Goal: Find specific page/section: Find specific page/section

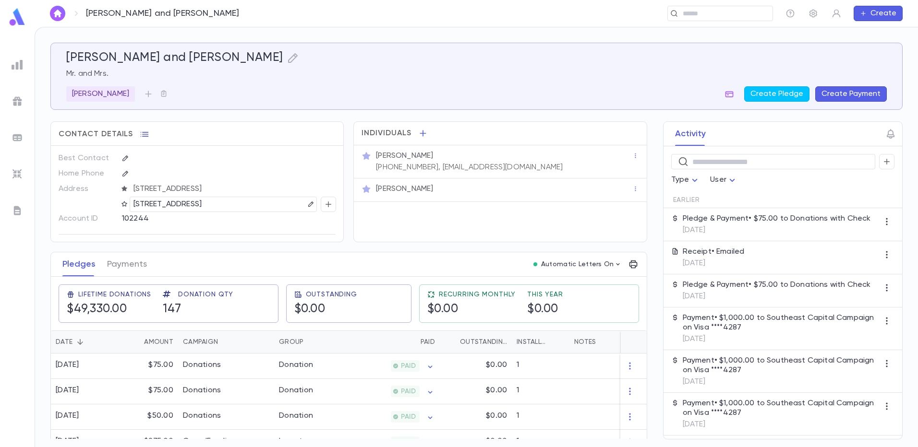
click at [19, 61] on img at bounding box center [18, 65] width 12 height 12
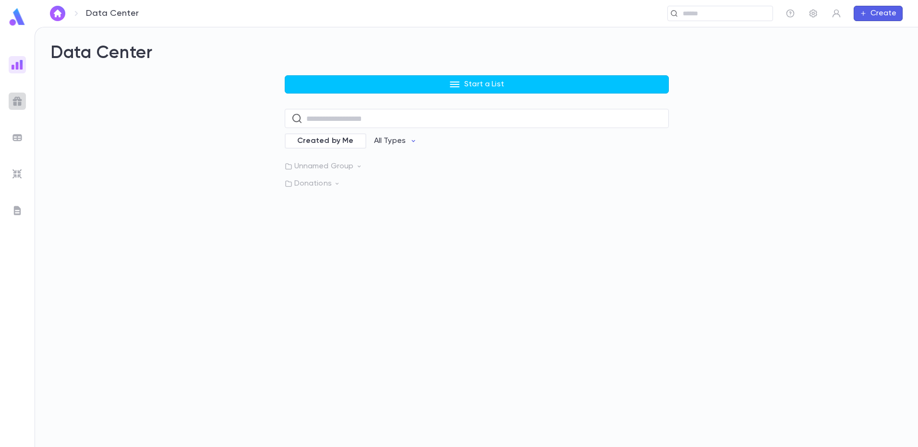
click at [14, 96] on img at bounding box center [18, 102] width 12 height 12
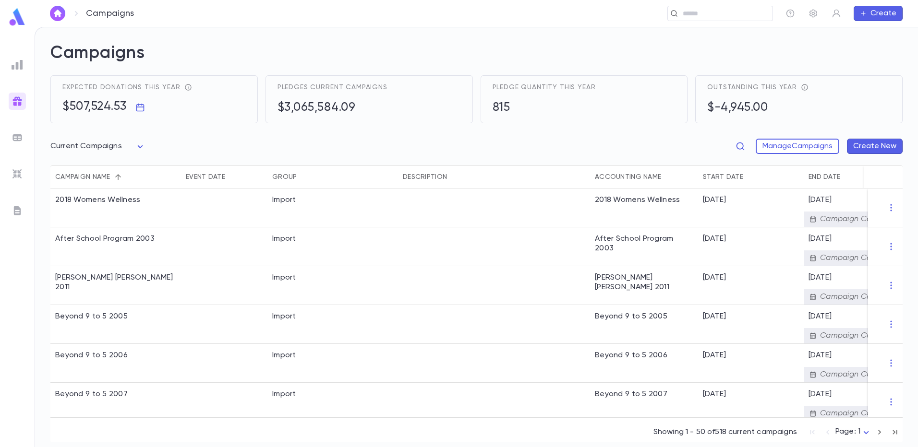
click at [139, 145] on body "Campaigns ​ Create Campaigns Expected donations this year $507,524.53 Pledges c…" at bounding box center [459, 237] width 918 height 421
click at [107, 179] on span "Current Campaigns" at bounding box center [99, 183] width 79 height 10
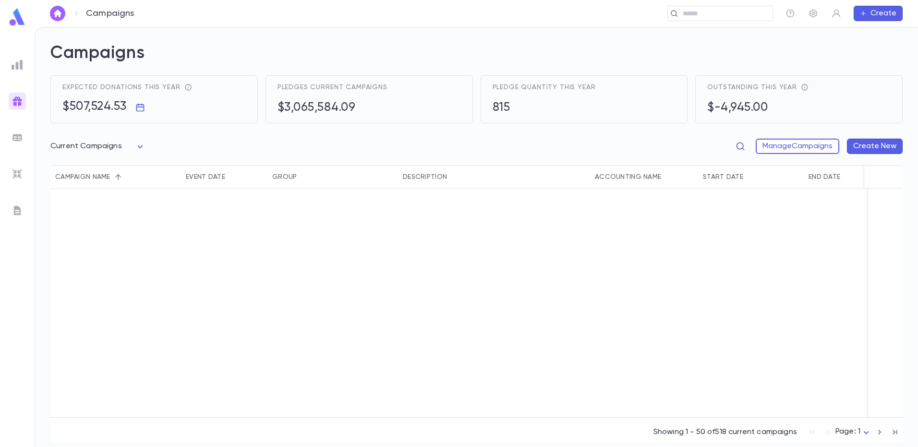
scroll to position [2256, 0]
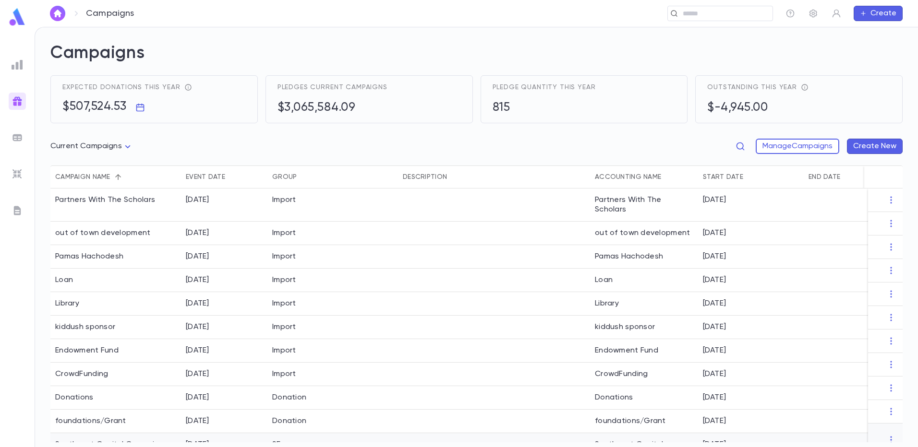
click at [167, 434] on div "Southeast Capital Campaign" at bounding box center [115, 450] width 131 height 33
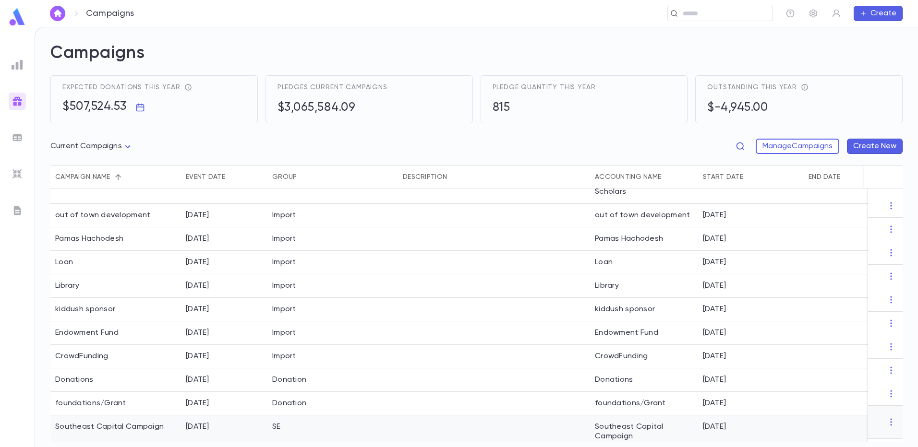
click at [167, 428] on div "Southeast Capital Campaign" at bounding box center [115, 432] width 131 height 33
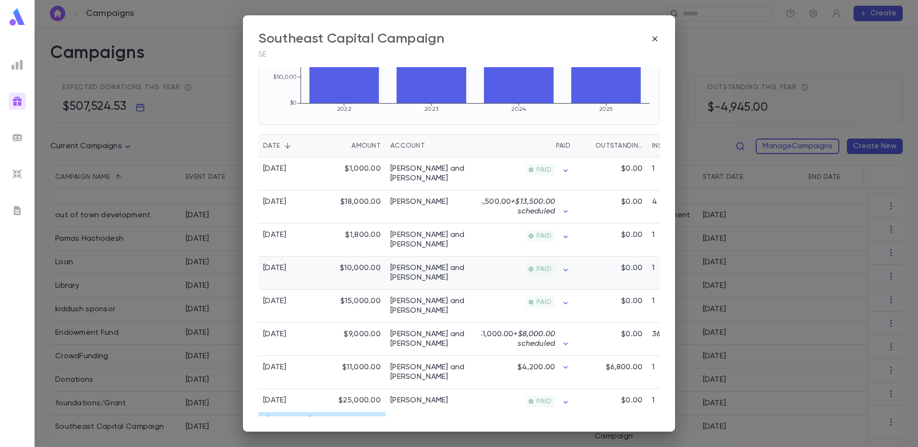
scroll to position [192, 0]
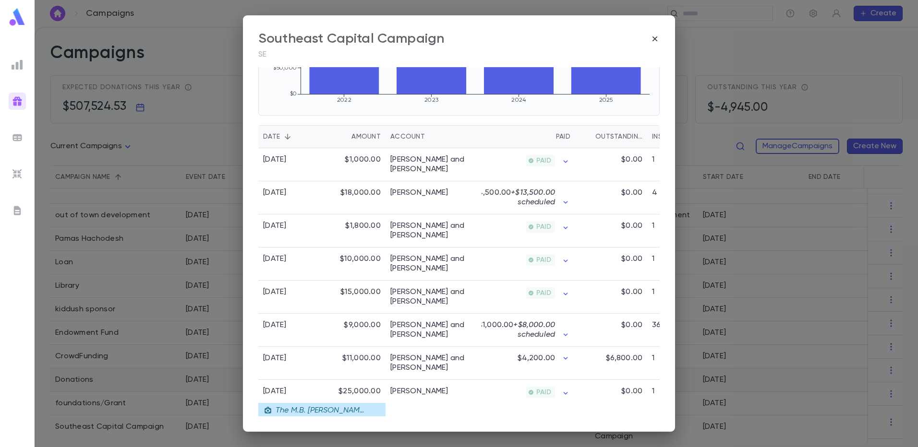
drag, startPoint x: 651, startPoint y: 38, endPoint x: 463, endPoint y: 362, distance: 374.6
click at [651, 38] on icon "button" at bounding box center [655, 39] width 10 height 10
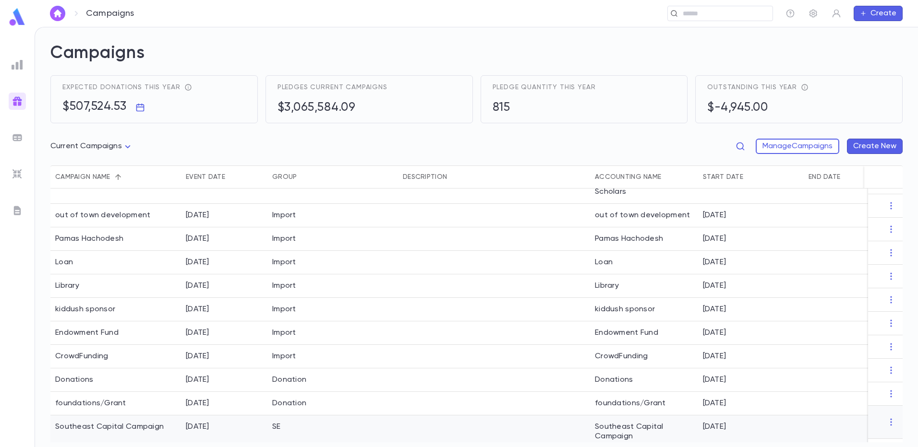
click at [112, 422] on div "Southeast Capital Campaign" at bounding box center [109, 427] width 109 height 10
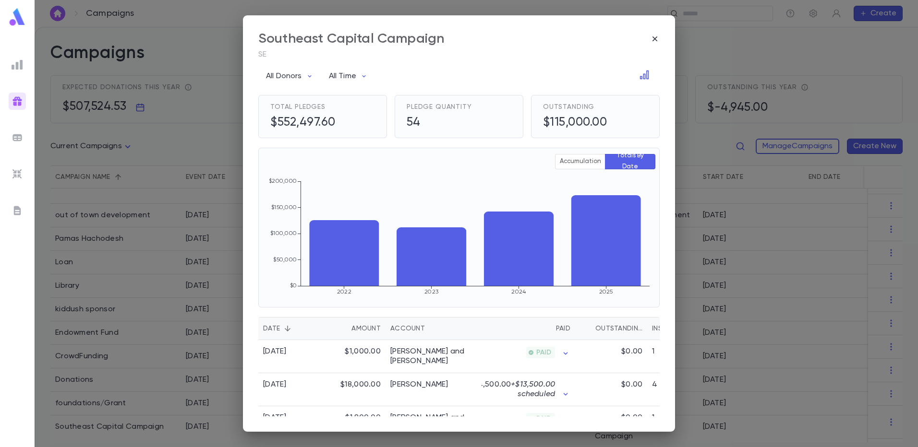
click at [772, 48] on div "Southeast Capital Campaign SE All Donors All Time Total Pledges $552,497.60 Ple…" at bounding box center [459, 223] width 918 height 447
